Goal: Information Seeking & Learning: Learn about a topic

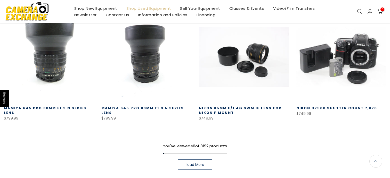
scroll to position [1436, 0]
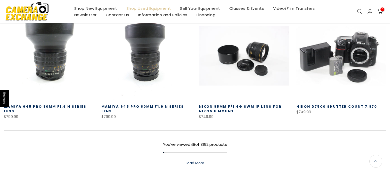
click at [212, 158] on link "Load More" at bounding box center [195, 163] width 34 height 10
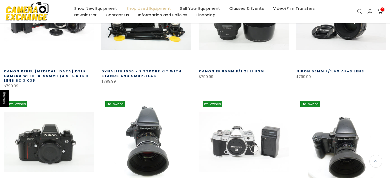
scroll to position [1172, 0]
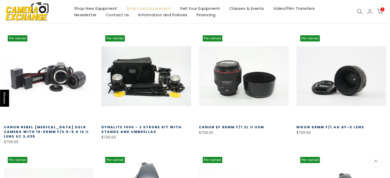
click at [355, 11] on div at bounding box center [360, 12] width 10 height 6
click at [358, 11] on icon at bounding box center [360, 12] width 6 height 6
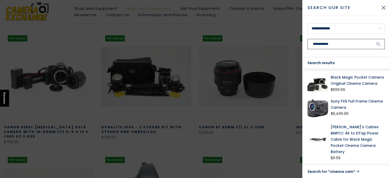
type input "**********"
click at [372, 39] on button "submit" at bounding box center [378, 44] width 13 height 10
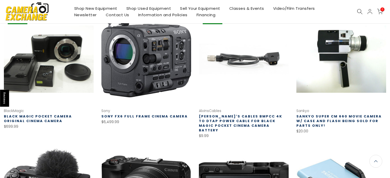
scroll to position [77, 0]
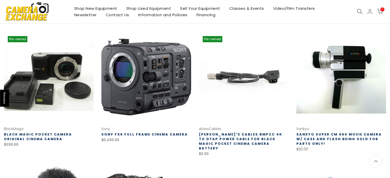
click at [310, 95] on link at bounding box center [341, 77] width 90 height 90
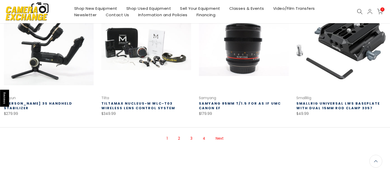
scroll to position [353, 0]
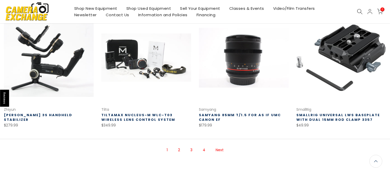
click at [222, 147] on link "Next" at bounding box center [219, 150] width 13 height 9
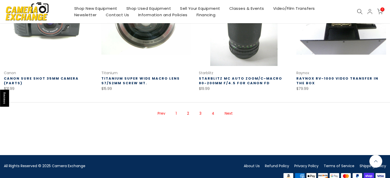
scroll to position [399, 0]
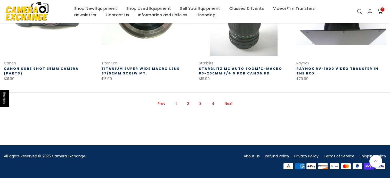
click at [229, 104] on link "Next" at bounding box center [228, 103] width 13 height 9
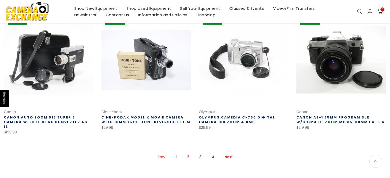
scroll to position [342, 0]
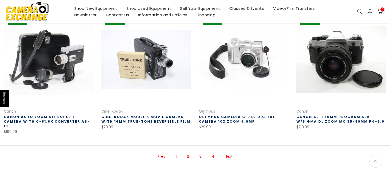
click at [224, 152] on link "Next" at bounding box center [228, 156] width 13 height 9
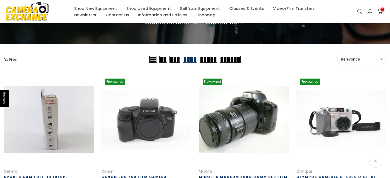
scroll to position [35, 0]
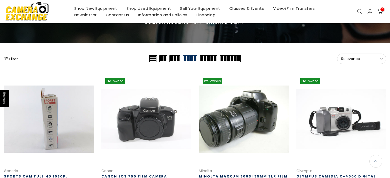
click at [269, 12] on link "Video/Film Transfers" at bounding box center [294, 8] width 51 height 6
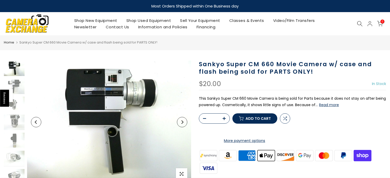
click at [333, 105] on button "Read more" at bounding box center [329, 105] width 20 height 5
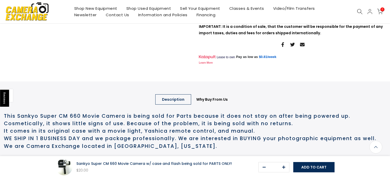
scroll to position [132, 0]
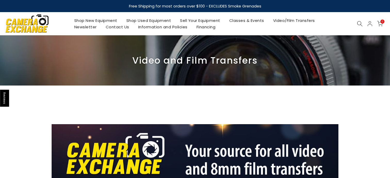
click at [162, 20] on link "Shop Used Equipment" at bounding box center [149, 20] width 54 height 6
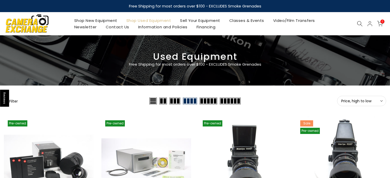
click at [216, 18] on link "Sell Your Equipment" at bounding box center [200, 20] width 49 height 6
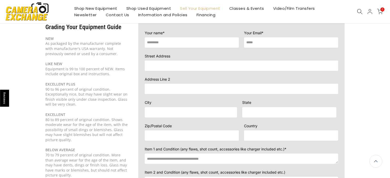
scroll to position [20, 0]
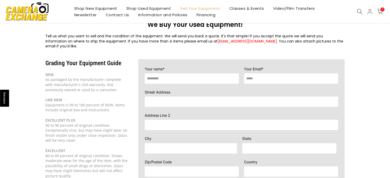
click at [106, 6] on link "Shop New Equipment" at bounding box center [96, 8] width 52 height 6
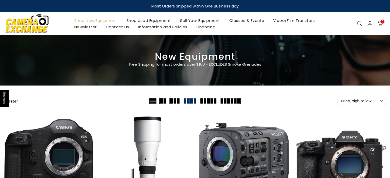
click at [14, 100] on button "Filter" at bounding box center [11, 101] width 14 height 5
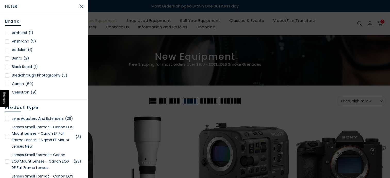
scroll to position [589, 0]
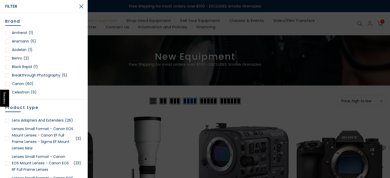
click at [58, 148] on link "Lenses Small Format - Canon EOS Mount Lenses - Canon EF Full Frame Lenses - Sig…" at bounding box center [43, 139] width 77 height 26
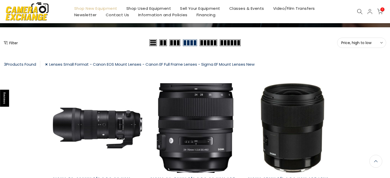
scroll to position [27, 0]
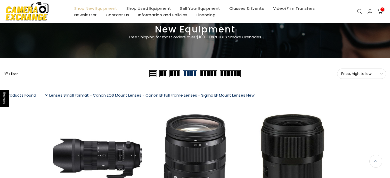
click at [147, 7] on link "Shop Used Equipment" at bounding box center [149, 8] width 54 height 6
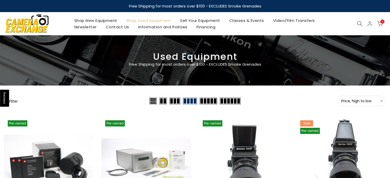
click at [14, 103] on button "Filter" at bounding box center [11, 101] width 14 height 5
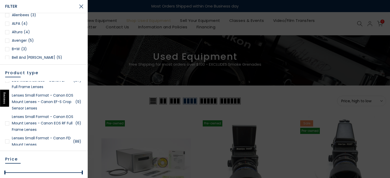
scroll to position [545, 0]
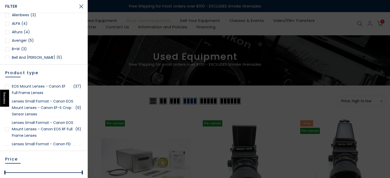
click at [54, 128] on link "Lenses Small Format - Canon EOS Mount Lenses - Canon EOS RF Full Frame Lenses (…" at bounding box center [43, 129] width 77 height 19
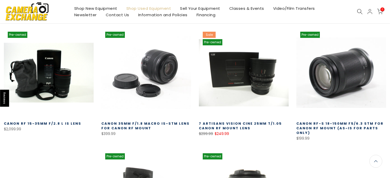
scroll to position [113, 0]
click at [226, 126] on link "7 Artisans Vision Cine 25mm T/1.05 Canon RF Mount lens" at bounding box center [240, 126] width 83 height 10
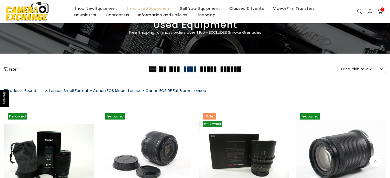
scroll to position [33, 0]
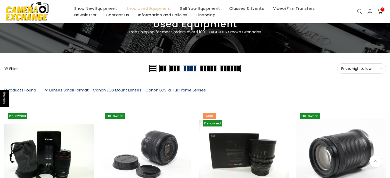
click at [73, 89] on link "Lenses Small Format - Canon EOS Mount Lenses - Canon EOS RF Full Frame Lenses" at bounding box center [125, 90] width 161 height 7
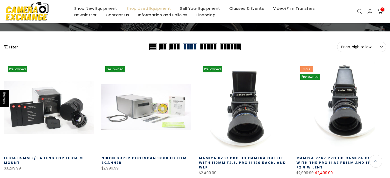
scroll to position [47, 0]
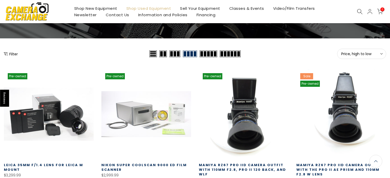
click at [8, 52] on button "Filter" at bounding box center [11, 53] width 14 height 5
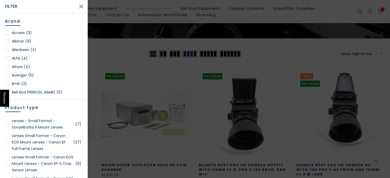
scroll to position [525, 0]
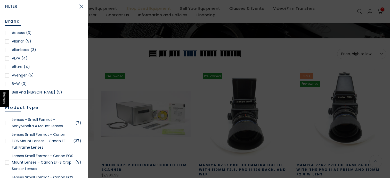
click at [59, 141] on link "Lenses Small Format - Canon EOS Mount Lenses - Canon EF Full Frame Lenses (37)" at bounding box center [43, 141] width 77 height 19
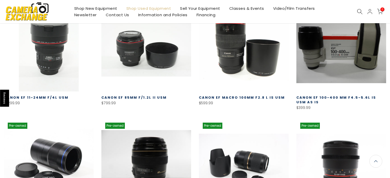
scroll to position [140, 0]
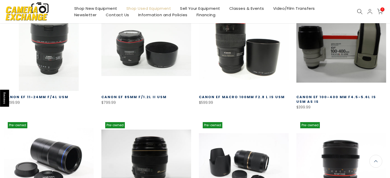
click at [313, 70] on link at bounding box center [341, 46] width 90 height 90
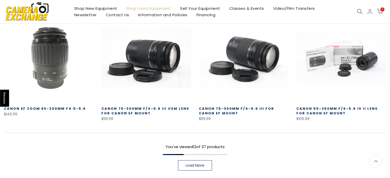
scroll to position [366, 0]
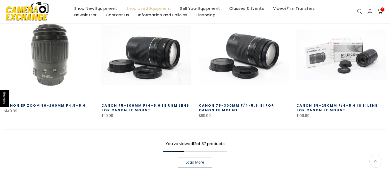
click at [208, 162] on link "Load More" at bounding box center [195, 162] width 34 height 10
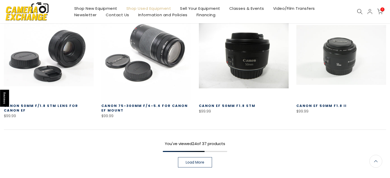
scroll to position [718, 0]
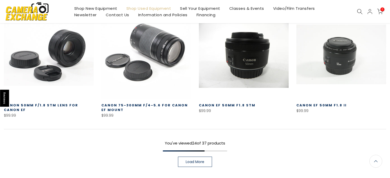
click at [199, 161] on span "Load More" at bounding box center [195, 162] width 19 height 4
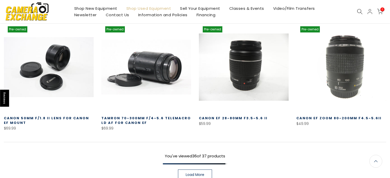
scroll to position [1057, 0]
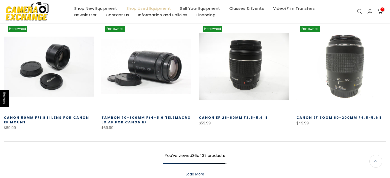
click at [203, 173] on span "Load More" at bounding box center [195, 175] width 19 height 4
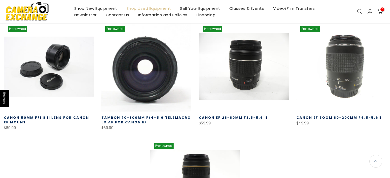
click at [163, 82] on link at bounding box center [146, 67] width 90 height 90
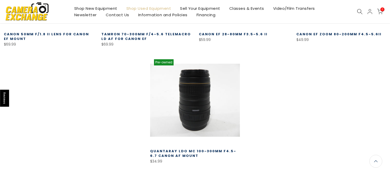
scroll to position [1141, 0]
click at [217, 124] on link at bounding box center [195, 100] width 90 height 90
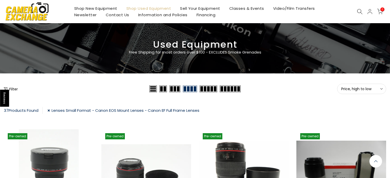
scroll to position [0, 0]
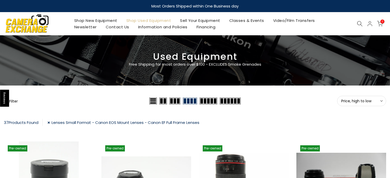
click at [61, 122] on link "Lenses Small Format - Canon EOS Mount Lenses - Canon EF Full Frame Lenses" at bounding box center [123, 122] width 152 height 7
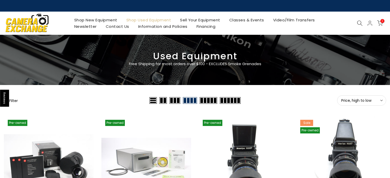
click at [356, 22] on div at bounding box center [360, 23] width 10 height 6
click at [358, 22] on icon at bounding box center [360, 23] width 6 height 6
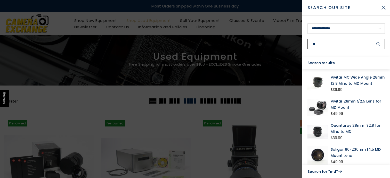
type input "**"
click at [372, 39] on button "submit" at bounding box center [378, 44] width 13 height 10
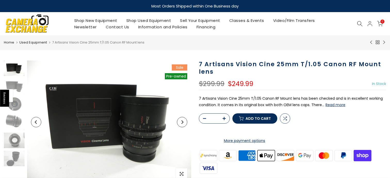
click at [182, 122] on icon "Next" at bounding box center [182, 122] width 4 height 4
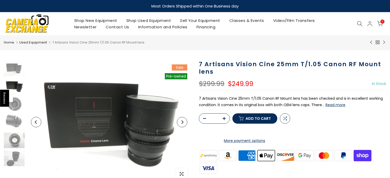
click at [182, 122] on icon "Next" at bounding box center [182, 122] width 4 height 4
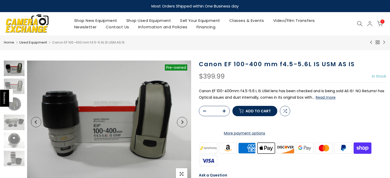
click at [321, 97] on button "Read more" at bounding box center [326, 97] width 20 height 5
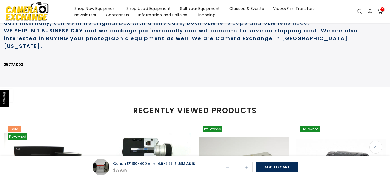
scroll to position [282, 0]
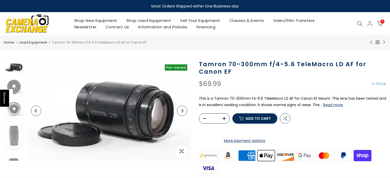
click at [330, 106] on button "Read more" at bounding box center [333, 105] width 20 height 5
click at [205, 66] on h1 "Tamron 70-300mm f/4-5.6 TeleMacro LD AF for Canon EF" at bounding box center [292, 68] width 187 height 15
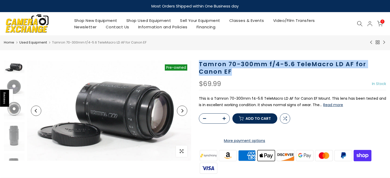
drag, startPoint x: 198, startPoint y: 64, endPoint x: 231, endPoint y: 74, distance: 34.3
click at [231, 74] on div "Tamron 70-300mm f/4-5.6 TeleMacro LD AF for Canon EF $69.99 In Stock Pre order …" at bounding box center [292, 157] width 195 height 193
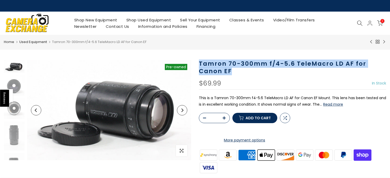
copy h1 "Tamron 70-300mm f/4-5.6 TeleMacro LD AF for Canon EF"
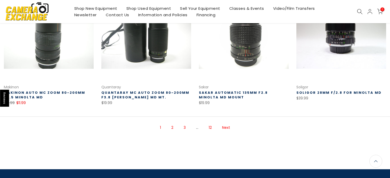
scroll to position [368, 0]
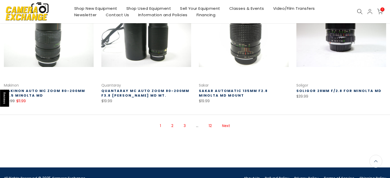
click at [224, 127] on link "Next" at bounding box center [226, 126] width 13 height 9
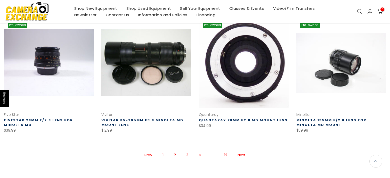
scroll to position [338, 0]
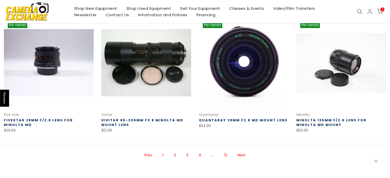
click at [241, 154] on link "Next" at bounding box center [241, 155] width 13 height 9
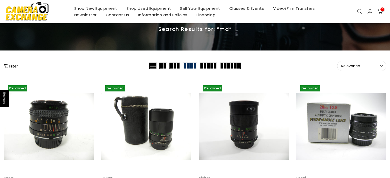
scroll to position [12, 0]
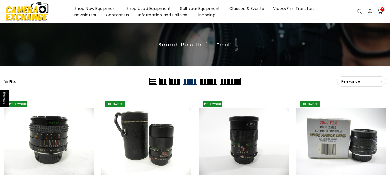
click at [360, 12] on icon at bounding box center [360, 12] width 6 height 6
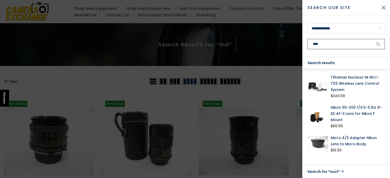
scroll to position [12, 0]
type input "*******"
click at [372, 39] on button "submit" at bounding box center [378, 44] width 13 height 10
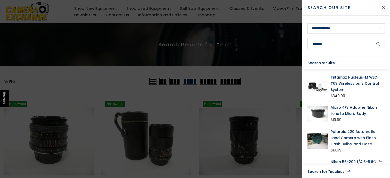
click at [250, 66] on div at bounding box center [195, 89] width 390 height 178
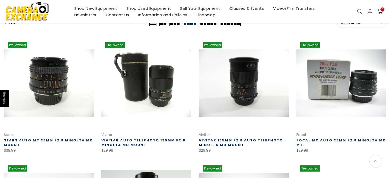
scroll to position [0, 0]
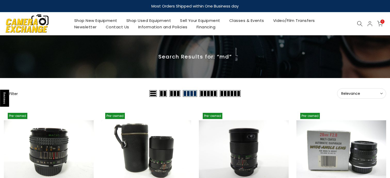
click at [359, 27] on div "0 / $0.00" at bounding box center [370, 24] width 30 height 6
click at [359, 24] on icon at bounding box center [360, 24] width 6 height 6
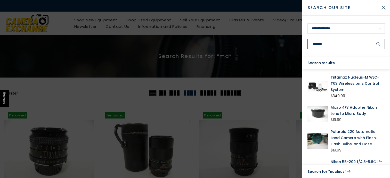
drag, startPoint x: 360, startPoint y: 45, endPoint x: 308, endPoint y: 43, distance: 51.6
click at [308, 43] on input "*******" at bounding box center [345, 44] width 77 height 10
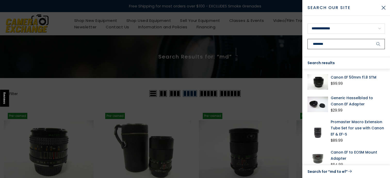
type input "********"
click at [372, 39] on button "submit" at bounding box center [378, 44] width 13 height 10
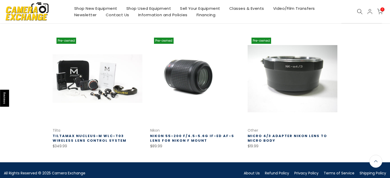
scroll to position [77, 0]
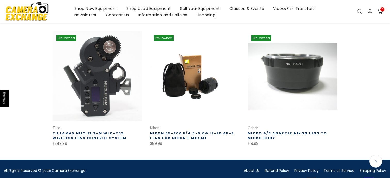
click at [88, 95] on link at bounding box center [98, 76] width 90 height 90
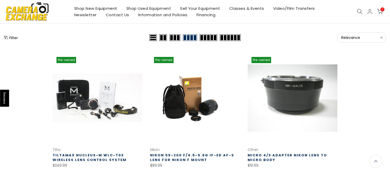
scroll to position [55, 0]
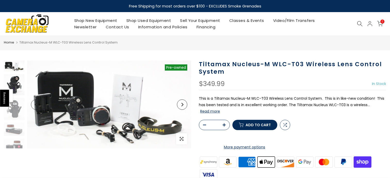
click at [23, 87] on img at bounding box center [14, 84] width 21 height 21
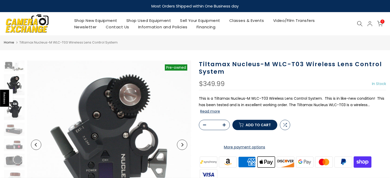
click at [20, 105] on img at bounding box center [14, 109] width 21 height 22
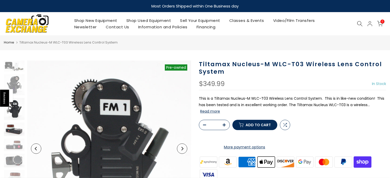
click at [13, 133] on img at bounding box center [14, 129] width 21 height 13
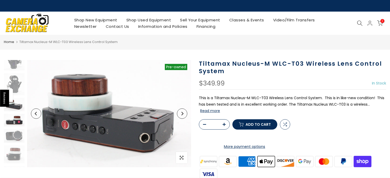
scroll to position [36, 0]
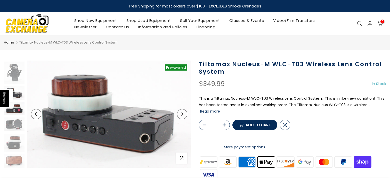
click at [18, 108] on img at bounding box center [14, 108] width 21 height 12
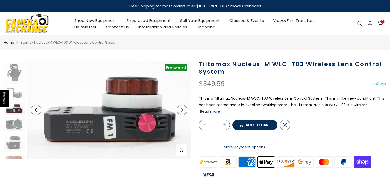
scroll to position [45, 0]
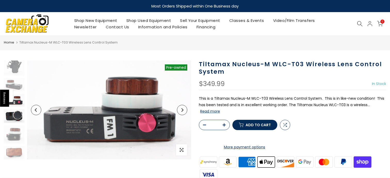
click at [17, 118] on img at bounding box center [14, 116] width 21 height 14
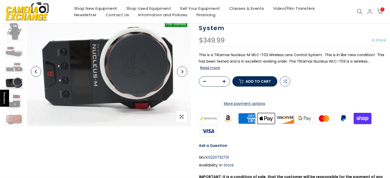
scroll to position [43, 0]
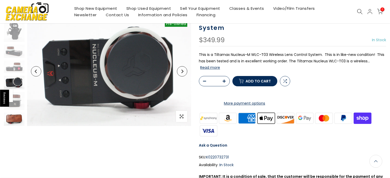
click at [17, 114] on img at bounding box center [14, 119] width 21 height 13
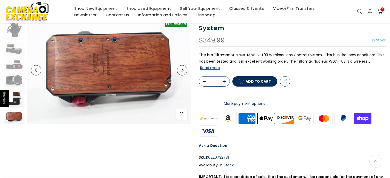
scroll to position [44, 0]
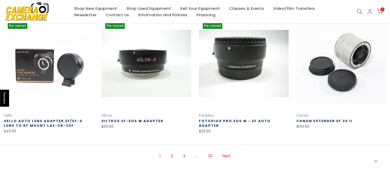
scroll to position [341, 0]
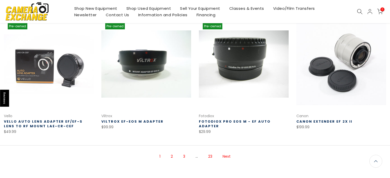
click at [224, 153] on link "Next" at bounding box center [226, 156] width 13 height 9
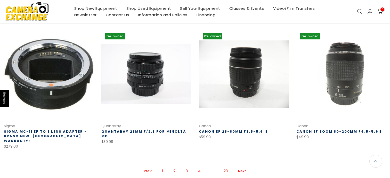
scroll to position [332, 0]
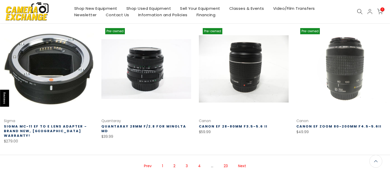
click at [247, 162] on link "Next" at bounding box center [242, 166] width 13 height 9
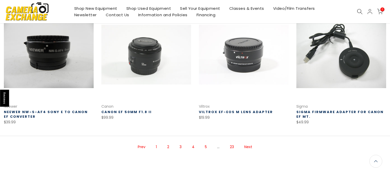
scroll to position [346, 0]
click at [247, 144] on link "Next" at bounding box center [248, 147] width 13 height 9
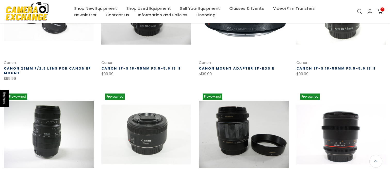
scroll to position [267, 0]
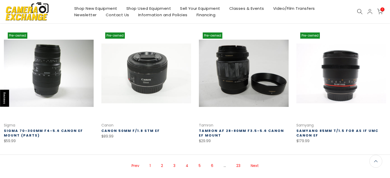
click at [256, 167] on link "Next" at bounding box center [254, 165] width 13 height 9
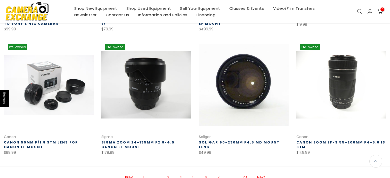
scroll to position [329, 0]
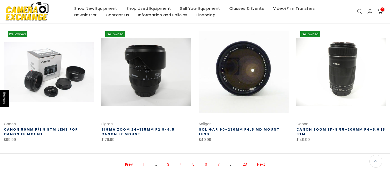
click at [261, 161] on link "Next" at bounding box center [261, 164] width 13 height 9
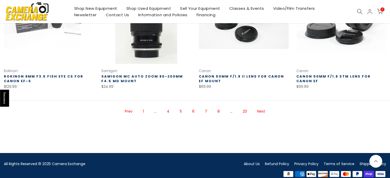
scroll to position [390, 0]
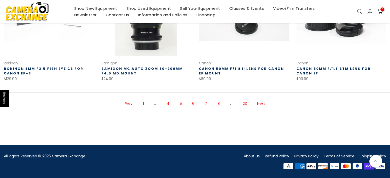
click at [262, 105] on link "Next" at bounding box center [261, 103] width 13 height 9
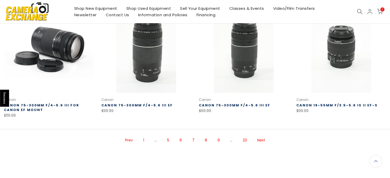
scroll to position [390, 0]
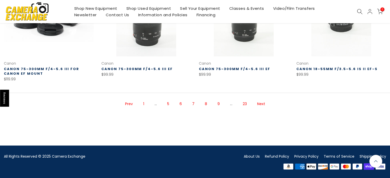
click at [260, 104] on link "Next" at bounding box center [261, 104] width 13 height 9
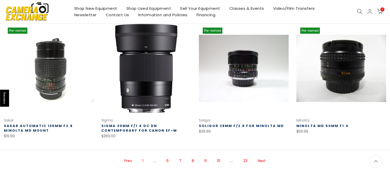
scroll to position [339, 0]
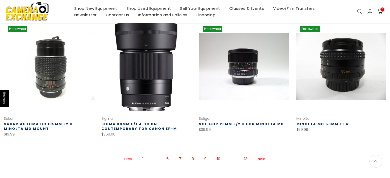
click at [261, 155] on link "Next" at bounding box center [261, 159] width 13 height 9
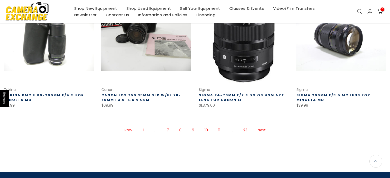
scroll to position [376, 0]
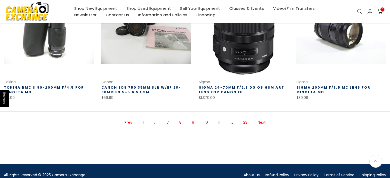
click at [262, 124] on link "Next" at bounding box center [261, 122] width 13 height 9
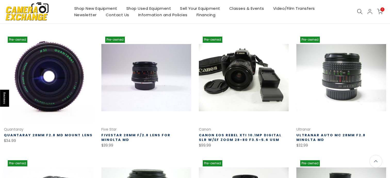
scroll to position [200, 0]
